Goal: Task Accomplishment & Management: Manage account settings

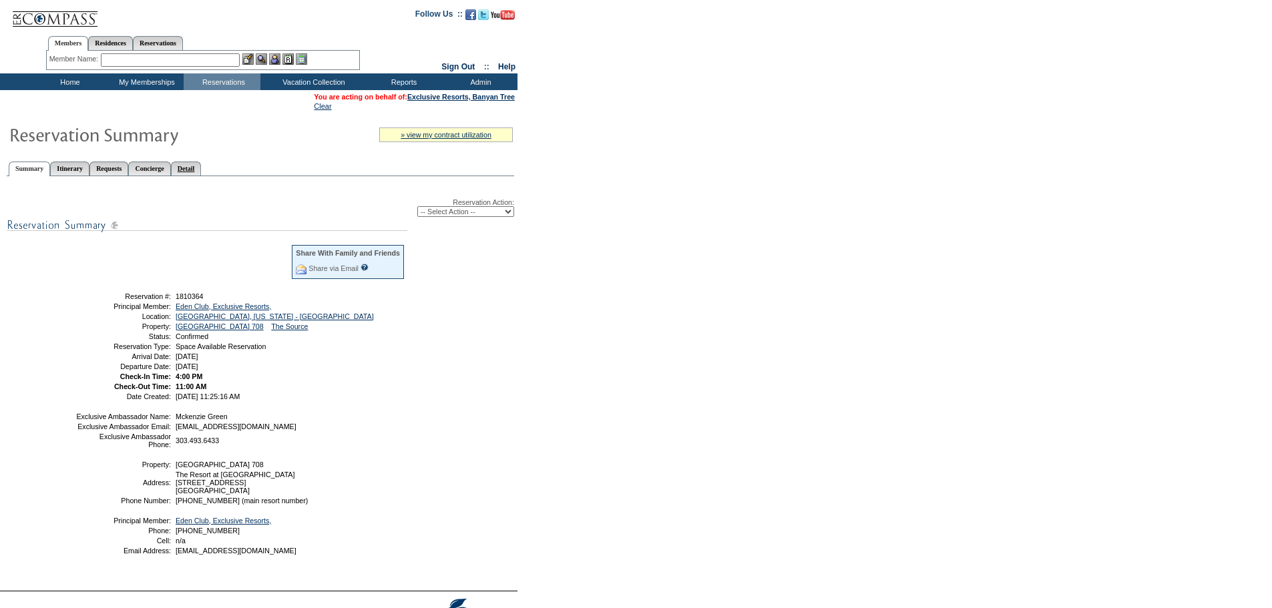
click at [202, 173] on link "Detail" at bounding box center [186, 169] width 31 height 14
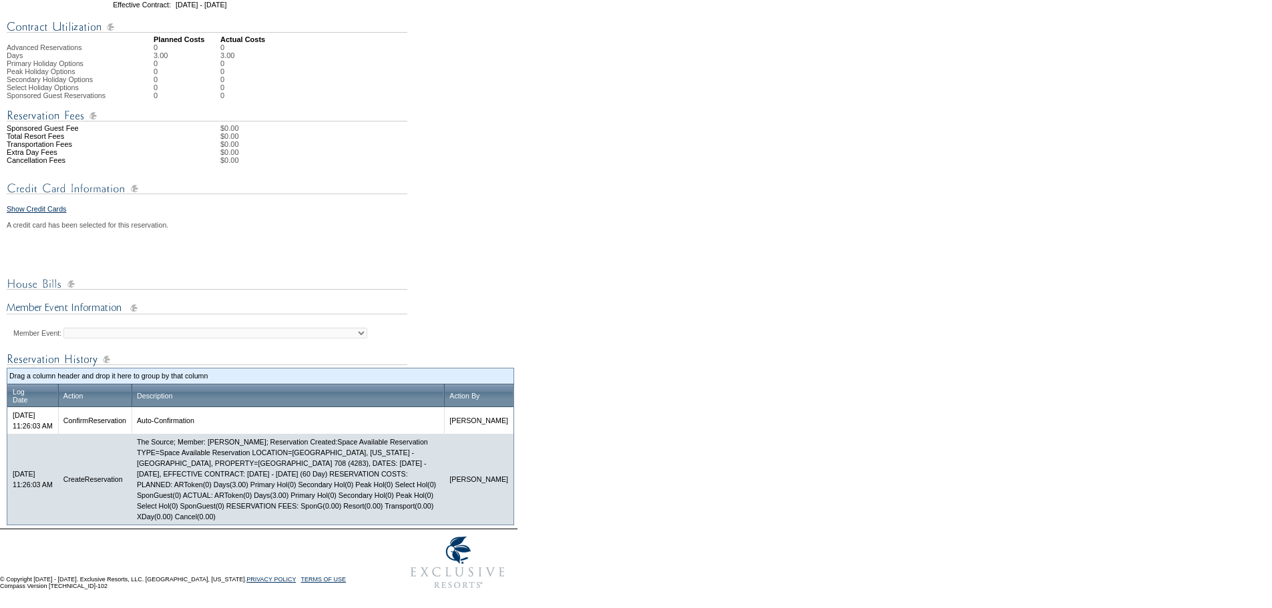
scroll to position [414, 0]
drag, startPoint x: 233, startPoint y: 440, endPoint x: 271, endPoint y: 445, distance: 38.4
click at [271, 445] on td "The Source; Member: Keri McRae; Reservation Created:Space Available Reservation…" at bounding box center [287, 479] width 312 height 91
copy td "Keri McRae"
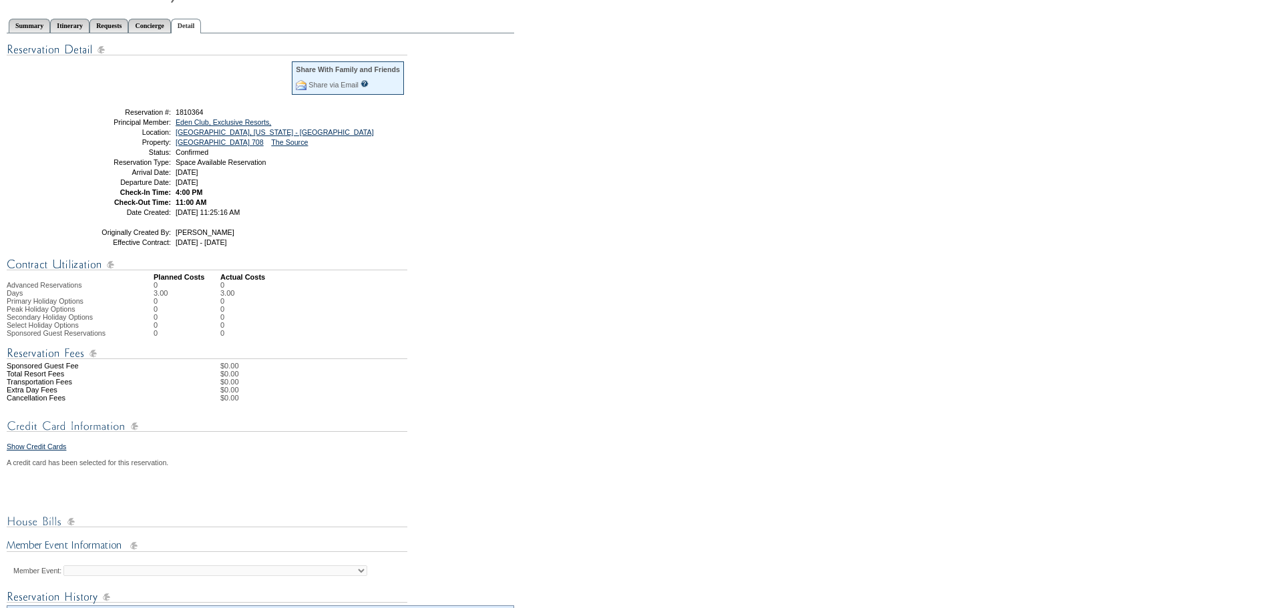
scroll to position [0, 0]
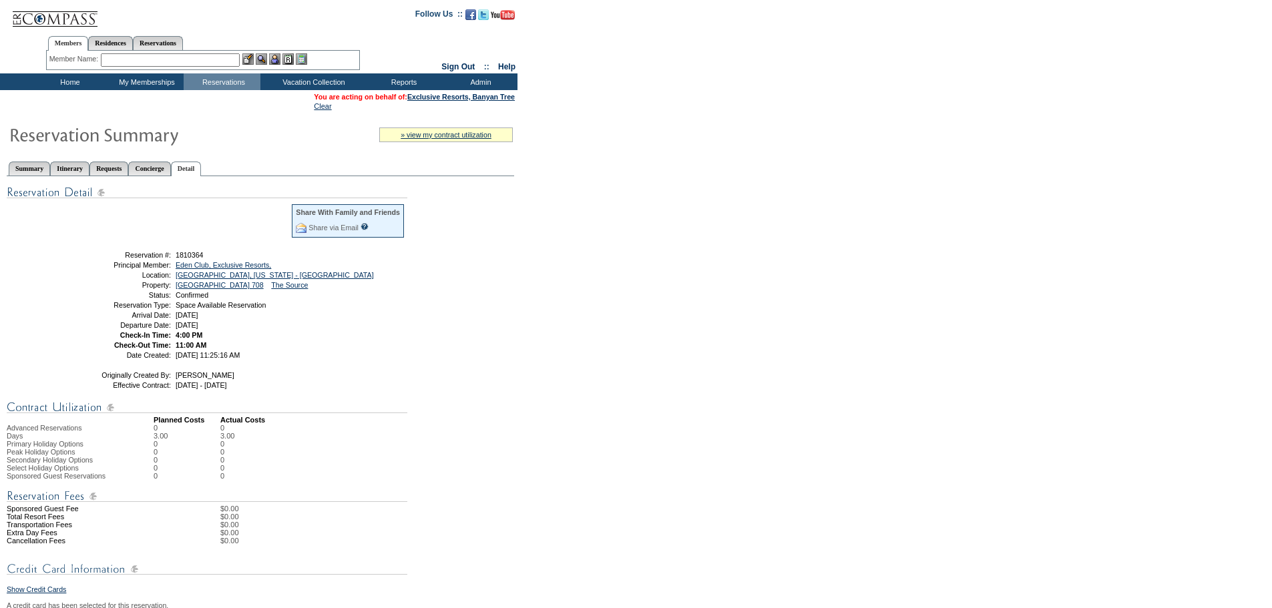
click at [164, 60] on input "text" at bounding box center [170, 59] width 139 height 13
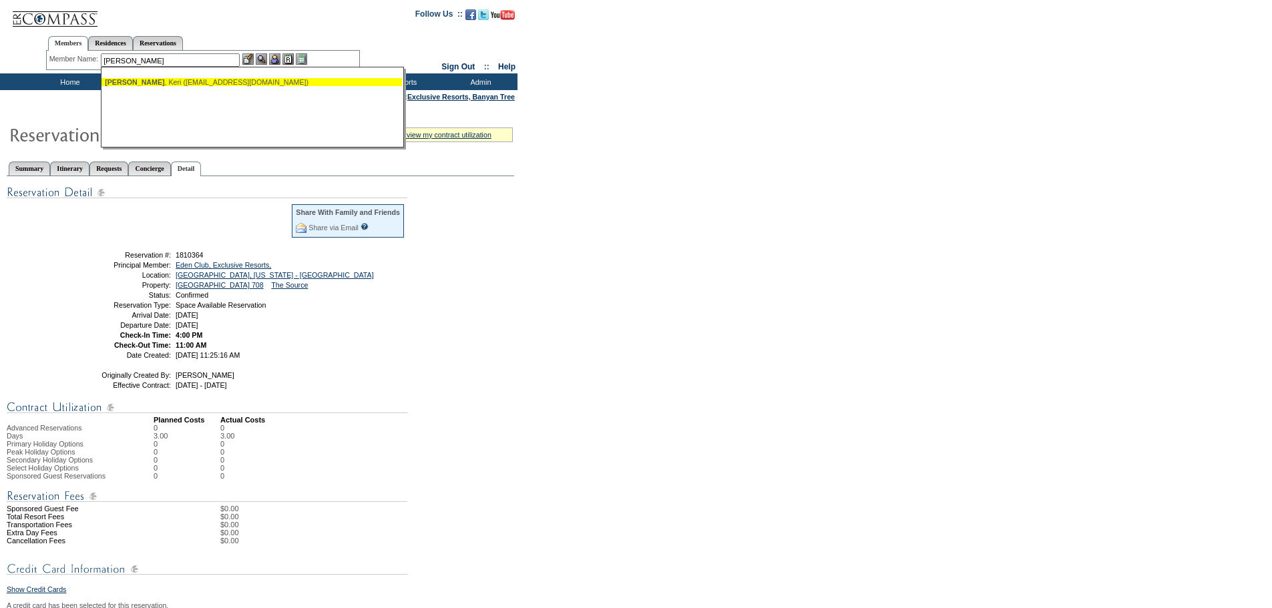
click at [168, 83] on div "McRae , Keri (kmcrae@theedenresidenceclub.com)" at bounding box center [252, 82] width 294 height 8
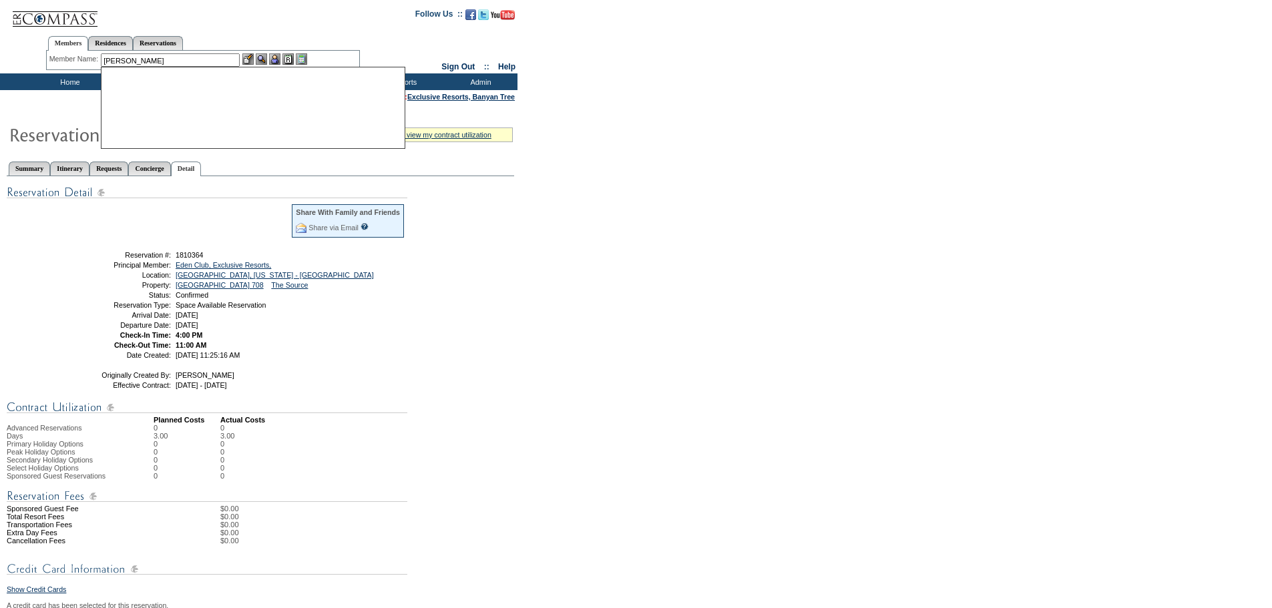
type input "McRae, Keri (kmcrae@theedenresidenceclub.com)"
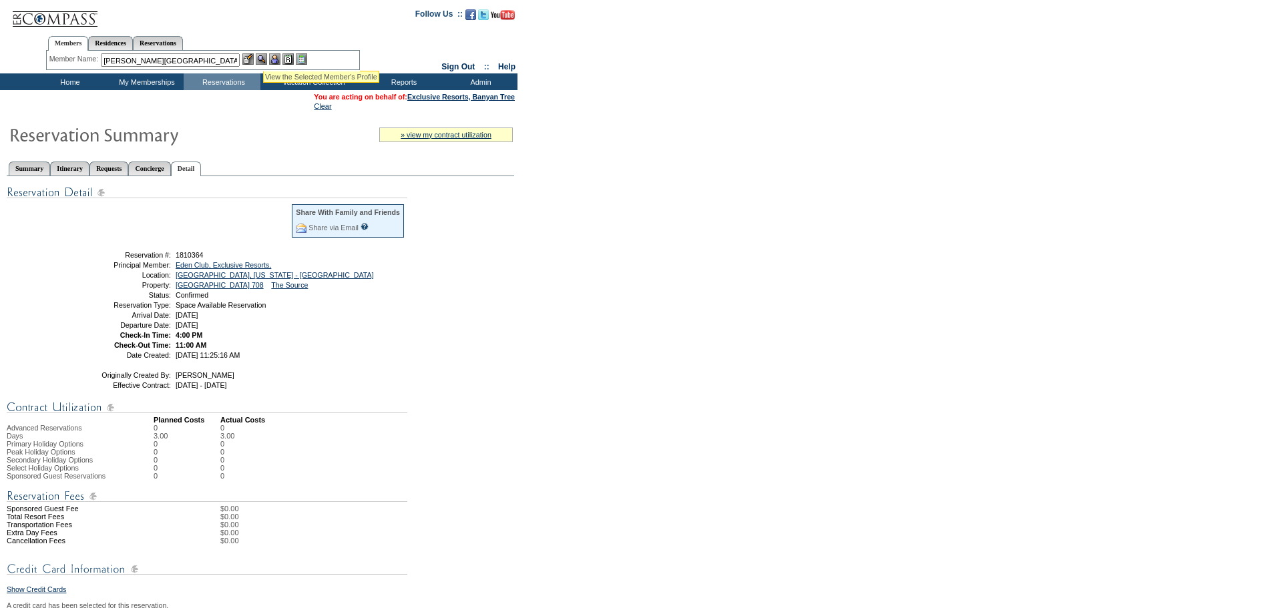
click at [265, 55] on img at bounding box center [261, 58] width 11 height 11
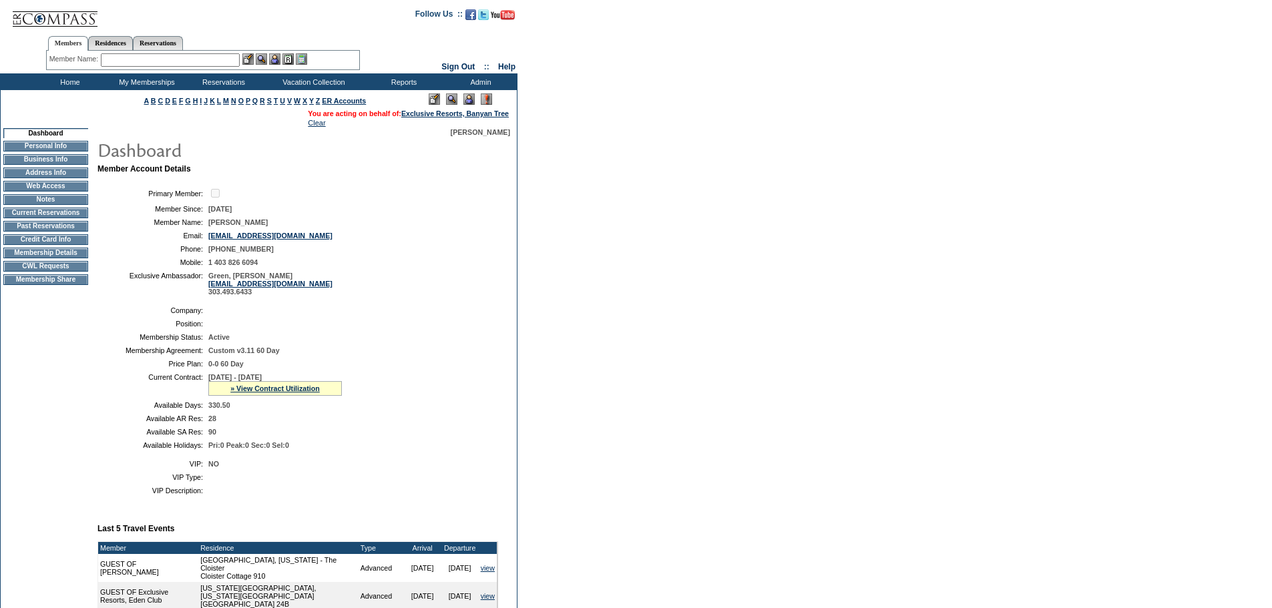
click at [37, 218] on td "Current Reservations" at bounding box center [45, 213] width 85 height 11
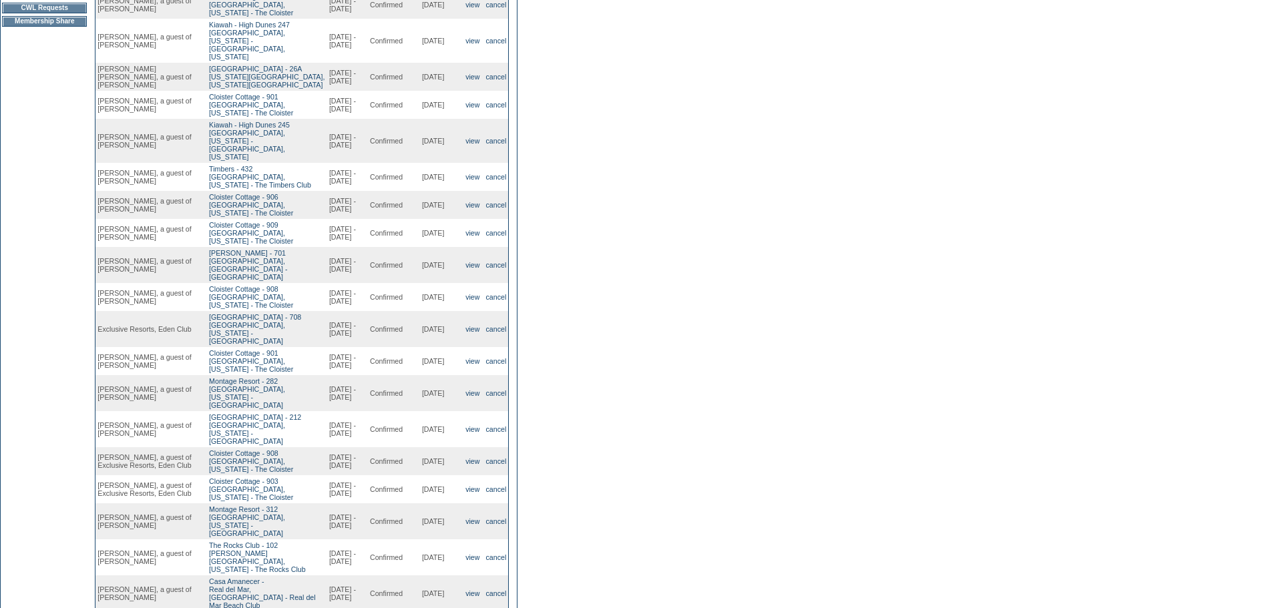
scroll to position [267, 0]
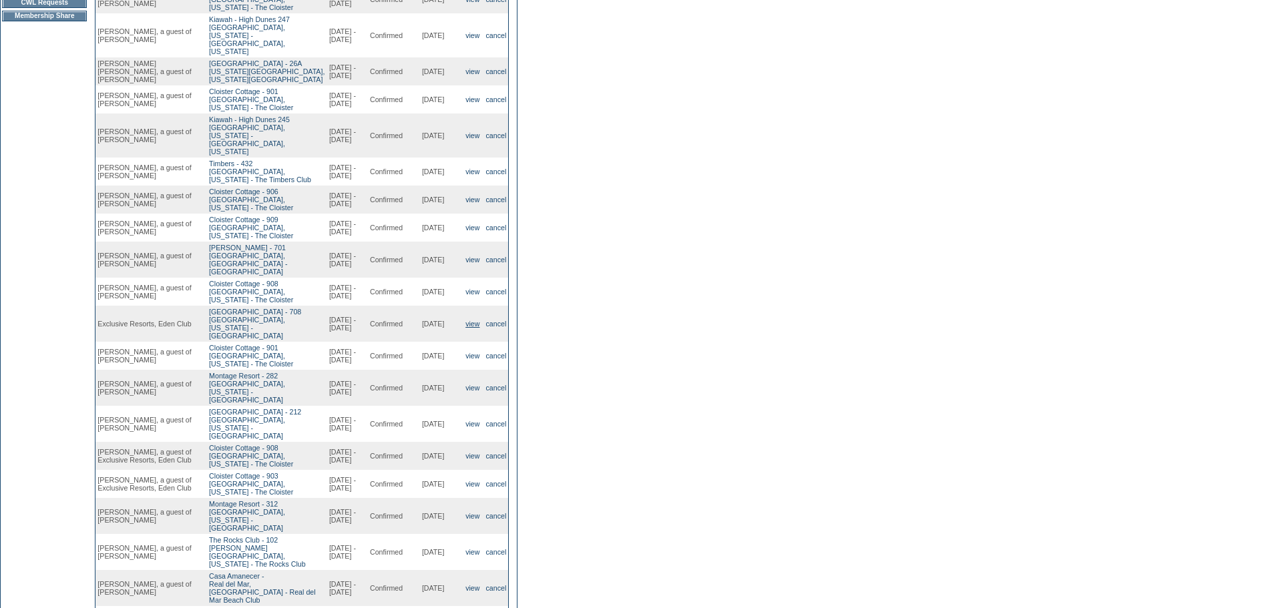
click at [469, 326] on link "view" at bounding box center [472, 324] width 14 height 8
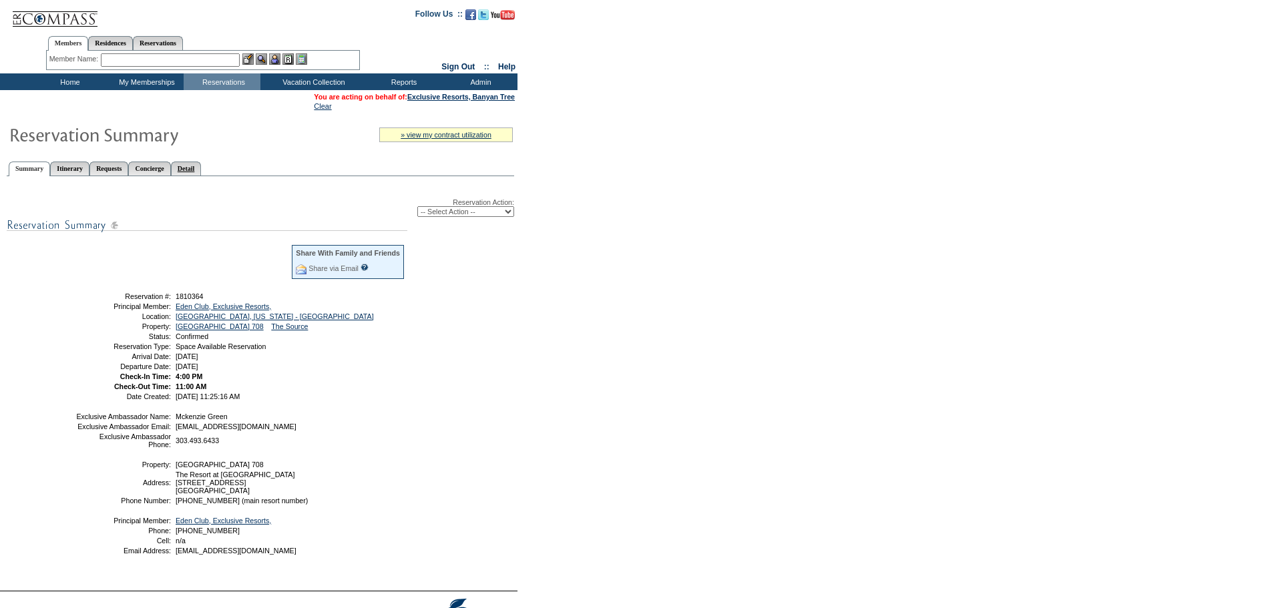
click at [202, 168] on link "Detail" at bounding box center [186, 169] width 31 height 14
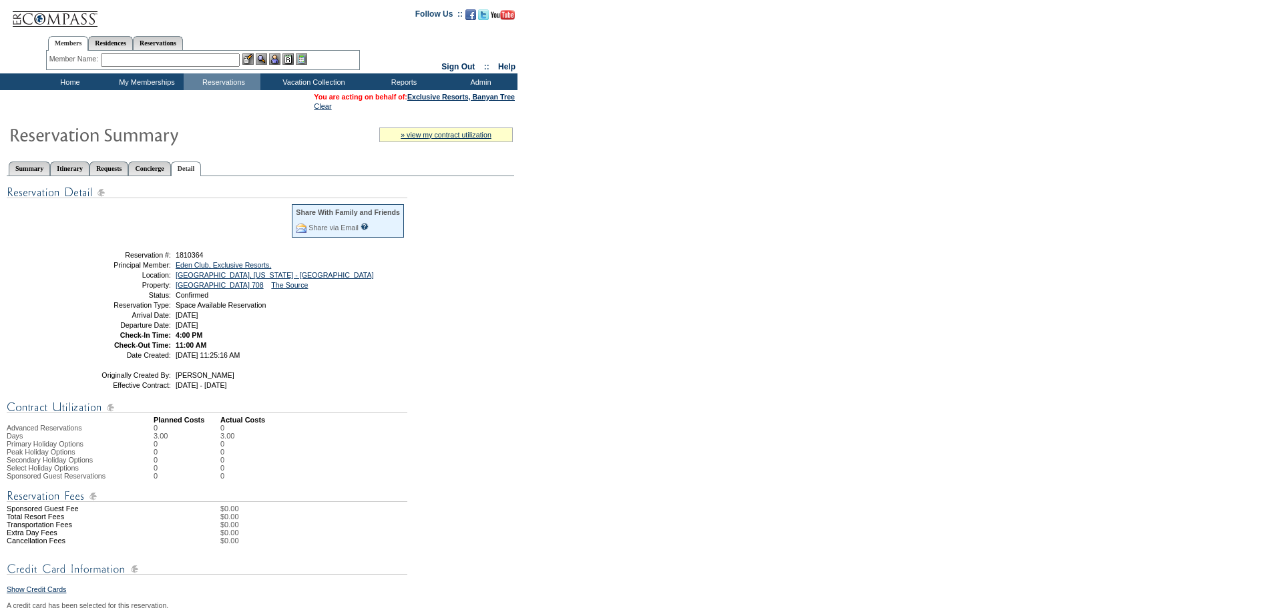
click at [69, 79] on td "Home" at bounding box center [68, 81] width 77 height 17
